Goal: Use online tool/utility

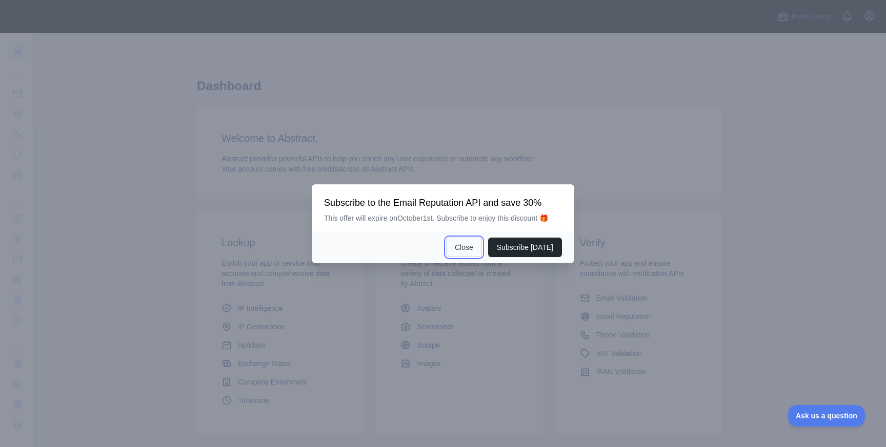
click at [455, 245] on button "Close" at bounding box center [464, 247] width 36 height 19
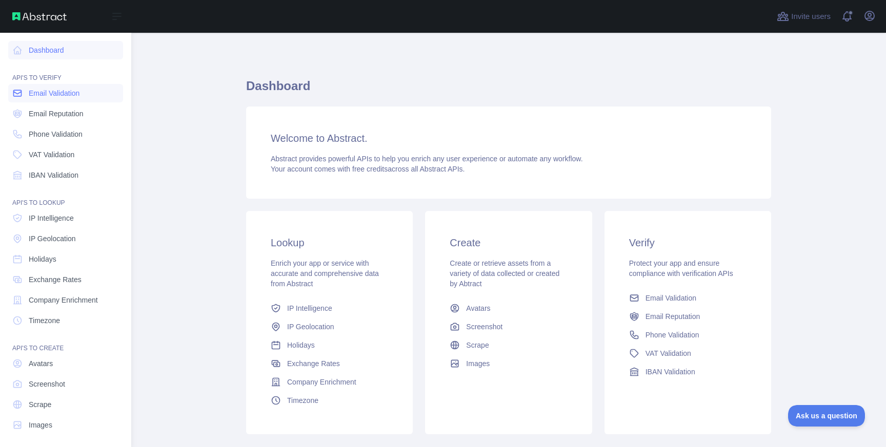
click at [56, 93] on span "Email Validation" at bounding box center [54, 93] width 51 height 10
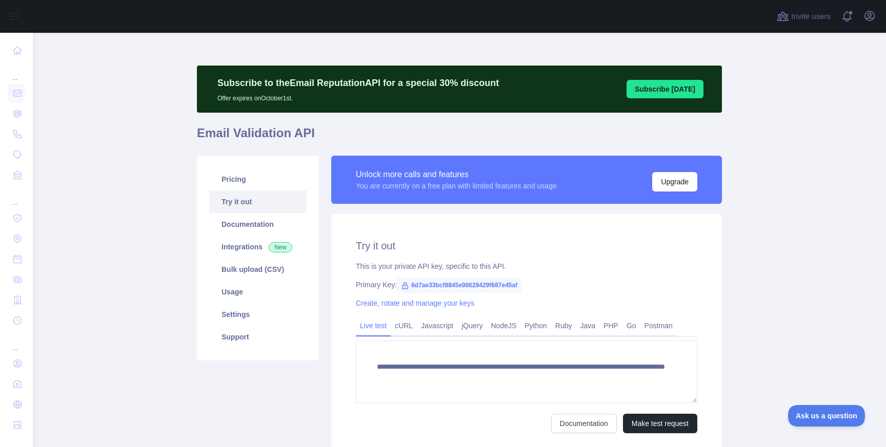
click at [500, 285] on span "6d7ae33bcf8845e98629429f687e45af" at bounding box center [459, 285] width 125 height 15
copy span "6d7ae33bcf8845e98629429f687e45af"
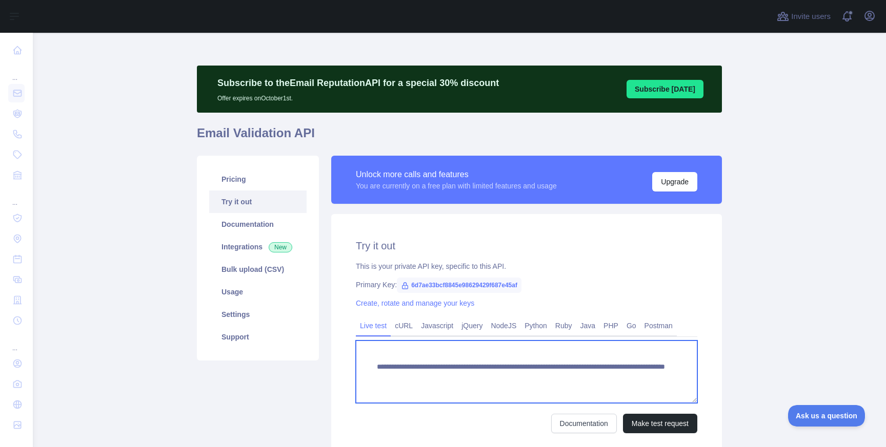
drag, startPoint x: 505, startPoint y: 368, endPoint x: 361, endPoint y: 367, distance: 143.5
click at [361, 367] on textarea "**********" at bounding box center [526, 372] width 341 height 63
